Goal: Information Seeking & Learning: Learn about a topic

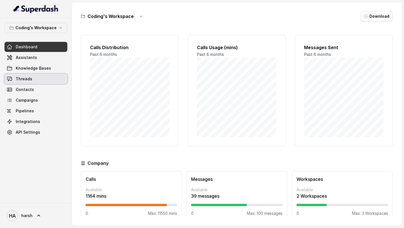
click at [34, 75] on link "Threads" at bounding box center [35, 79] width 63 height 10
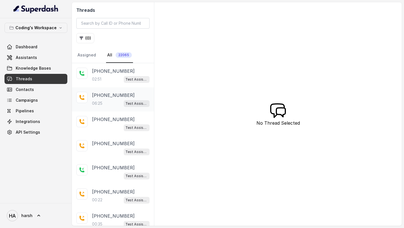
click at [120, 99] on div "06:25 Test Assistant- 2" at bounding box center [120, 102] width 57 height 7
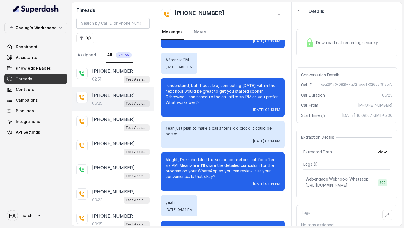
scroll to position [1648, 0]
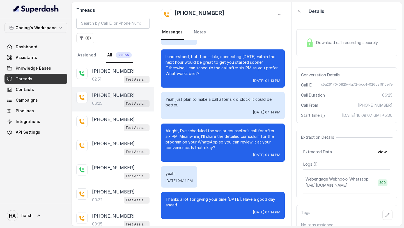
click at [329, 44] on span "Download call recording securely" at bounding box center [348, 43] width 64 height 6
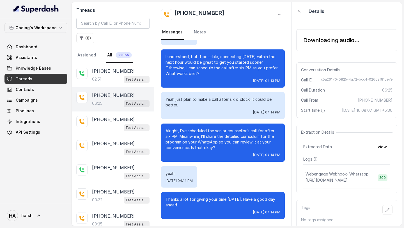
scroll to position [1589, 0]
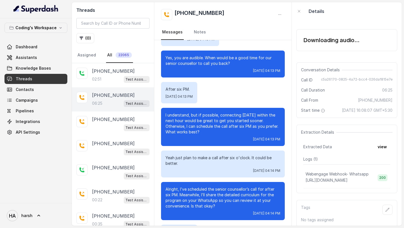
click at [171, 84] on div "After six PM. [DATE] 04:13 PM" at bounding box center [179, 92] width 36 height 21
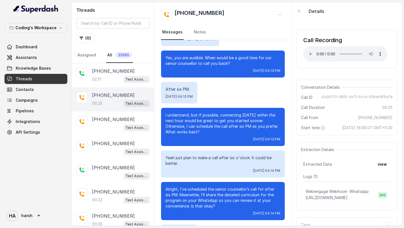
scroll to position [1648, 0]
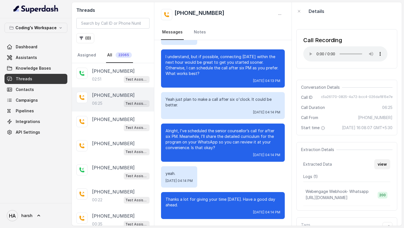
click at [384, 164] on button "view" at bounding box center [382, 164] width 16 height 10
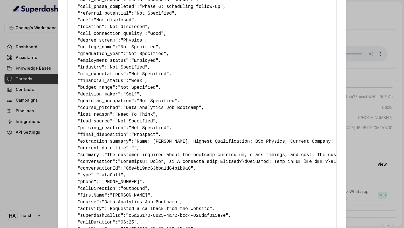
scroll to position [246, 0]
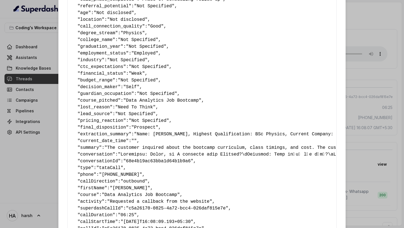
click at [93, 147] on span "summary" at bounding box center [89, 147] width 19 height 5
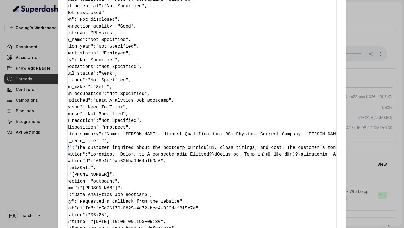
scroll to position [0, 0]
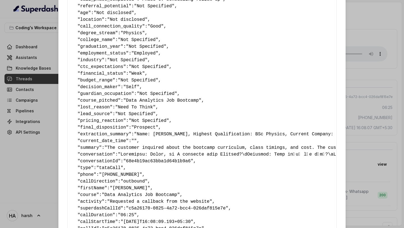
click at [99, 154] on span "conversation" at bounding box center [96, 154] width 32 height 5
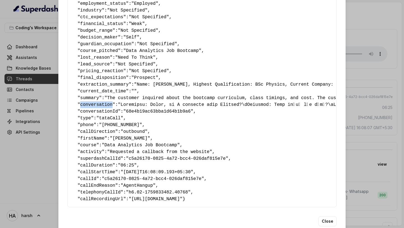
scroll to position [314, 0]
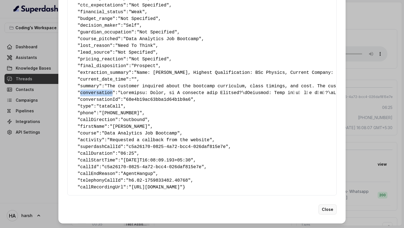
click at [329, 211] on button "Close" at bounding box center [327, 209] width 18 height 10
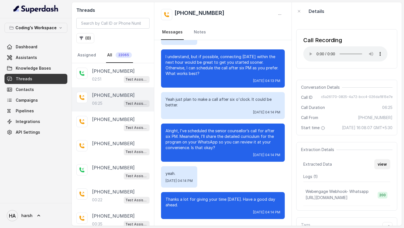
click at [382, 165] on button "view" at bounding box center [382, 164] width 16 height 10
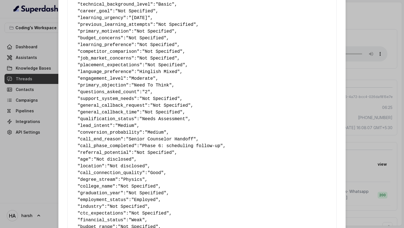
scroll to position [243, 0]
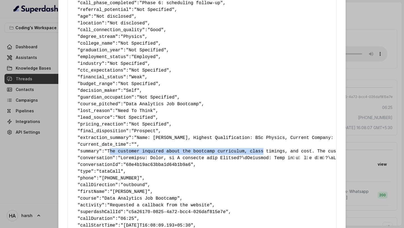
drag, startPoint x: 111, startPoint y: 151, endPoint x: 267, endPoint y: 151, distance: 155.3
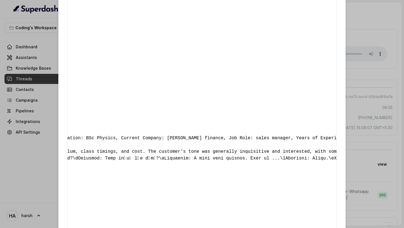
scroll to position [0, 0]
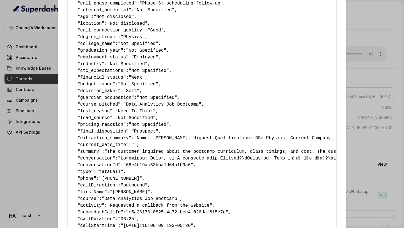
click at [365, 50] on div "Extracted Data { " callback_scheduled_status ": "Yes" , " callback_time ": "[DA…" at bounding box center [202, 114] width 404 height 228
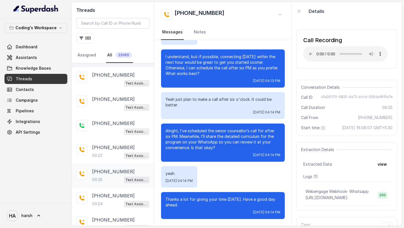
scroll to position [100, 0]
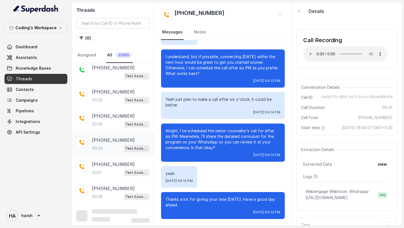
click at [112, 154] on div "[PHONE_NUMBER]:24 Test Assistant- 2" at bounding box center [113, 144] width 82 height 24
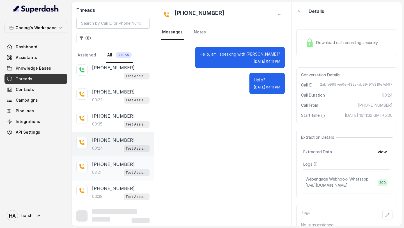
click at [112, 170] on div "03:21 Test Assistant- 2" at bounding box center [120, 171] width 57 height 7
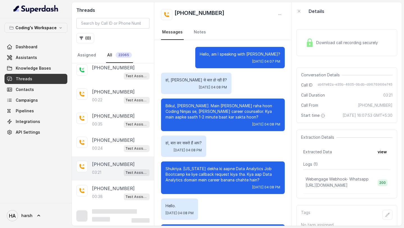
scroll to position [935, 0]
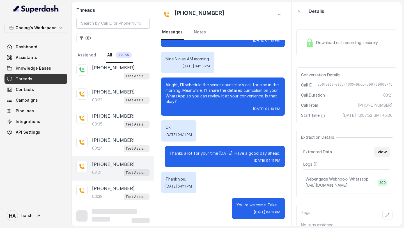
click at [384, 149] on button "view" at bounding box center [382, 152] width 16 height 10
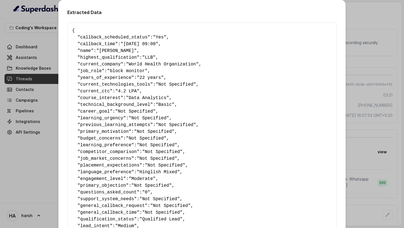
scroll to position [125, 0]
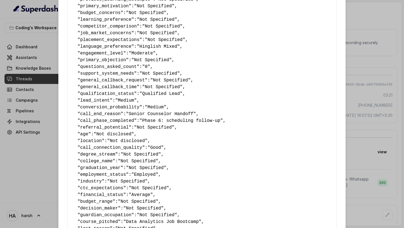
click at [353, 33] on div "Extracted Data { " callback_scheduled_status ": "Yes" , " callback_time ": "[DA…" at bounding box center [202, 114] width 404 height 228
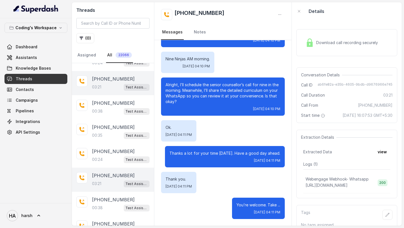
scroll to position [230, 0]
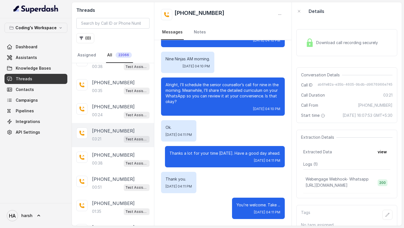
click at [113, 139] on div "03:21 Test Assistant- 2" at bounding box center [120, 138] width 57 height 7
click at [387, 150] on button "view" at bounding box center [382, 152] width 16 height 10
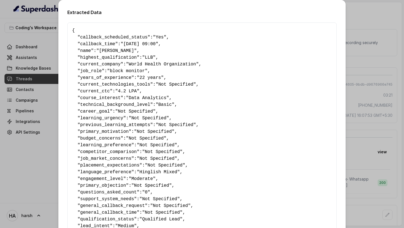
click at [361, 45] on div "Extracted Data { " callback_scheduled_status ": "Yes" , " callback_time ": "[DA…" at bounding box center [202, 114] width 404 height 228
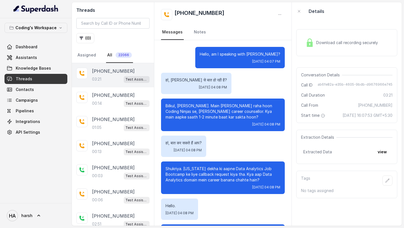
scroll to position [935, 0]
